Goal: Task Accomplishment & Management: Manage account settings

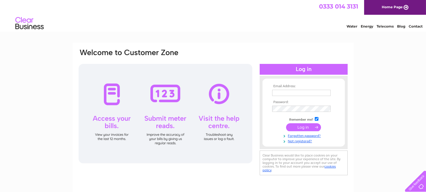
type input "flit@scottish-removals.co.uk"
click at [302, 128] on input "submit" at bounding box center [303, 127] width 35 height 8
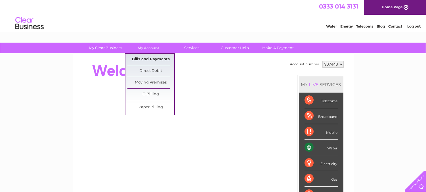
click at [141, 60] on link "Bills and Payments" at bounding box center [150, 59] width 47 height 11
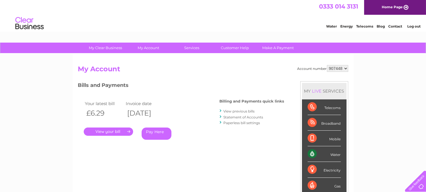
click at [101, 129] on link "." at bounding box center [108, 131] width 49 height 8
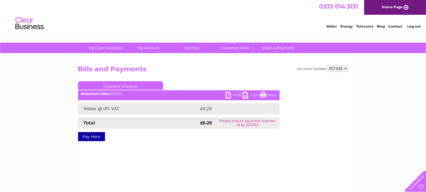
click at [228, 97] on link "PDF" at bounding box center [233, 96] width 17 height 8
click at [412, 25] on link "Log out" at bounding box center [413, 26] width 13 height 4
